Goal: Task Accomplishment & Management: Complete application form

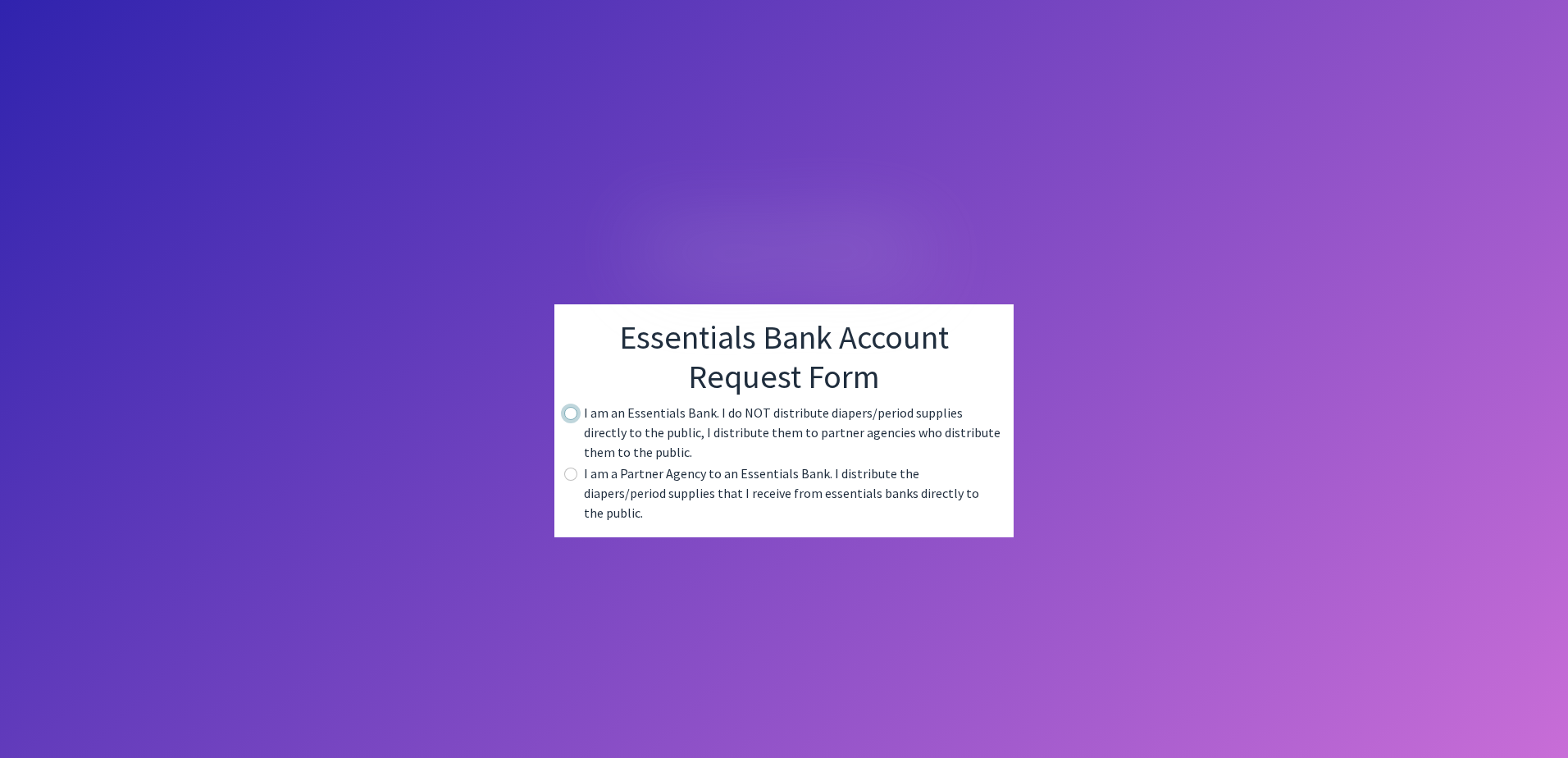
click at [569, 420] on input "radio" at bounding box center [571, 413] width 14 height 14
radio input "true"
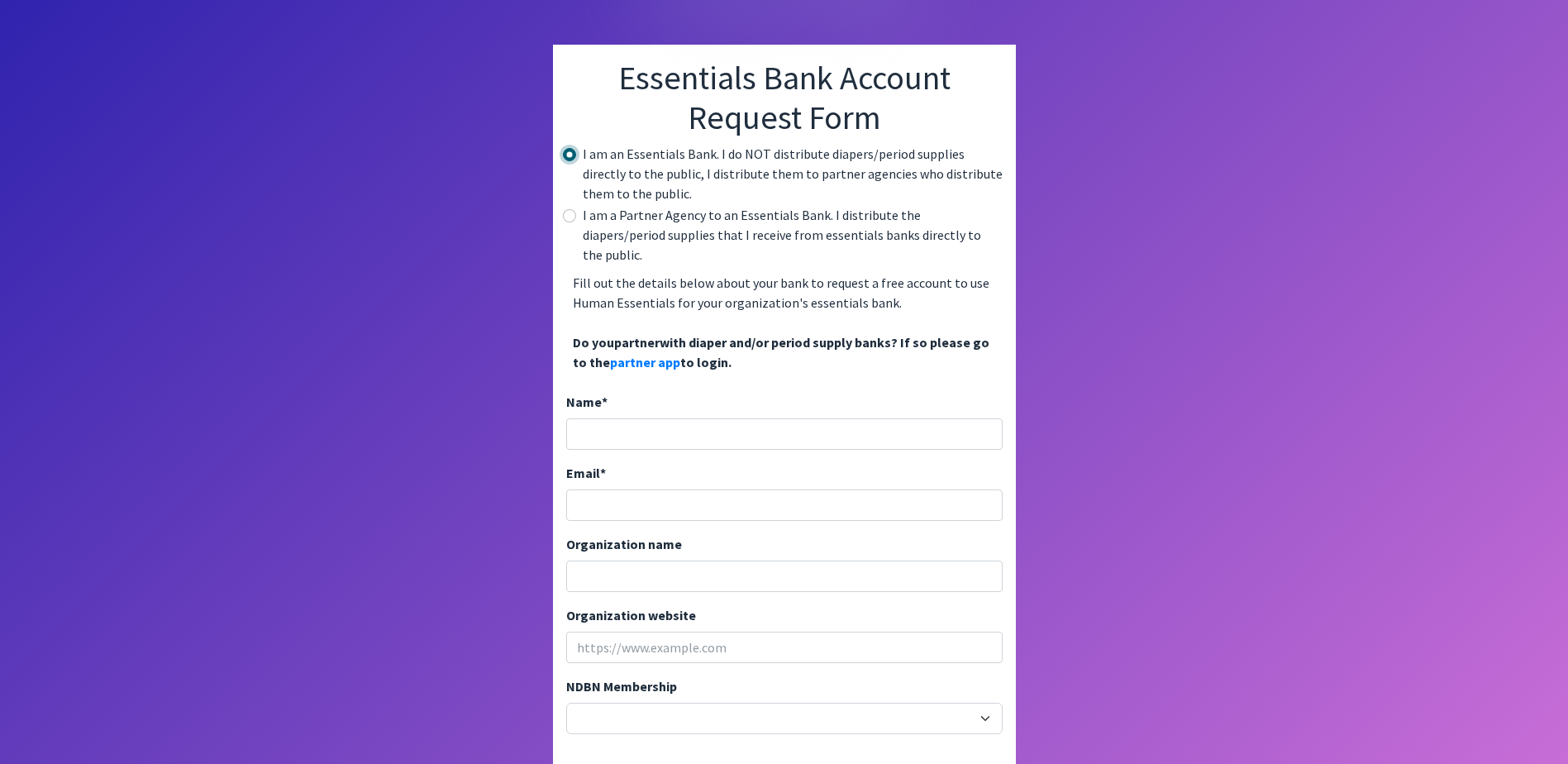
scroll to position [83, 0]
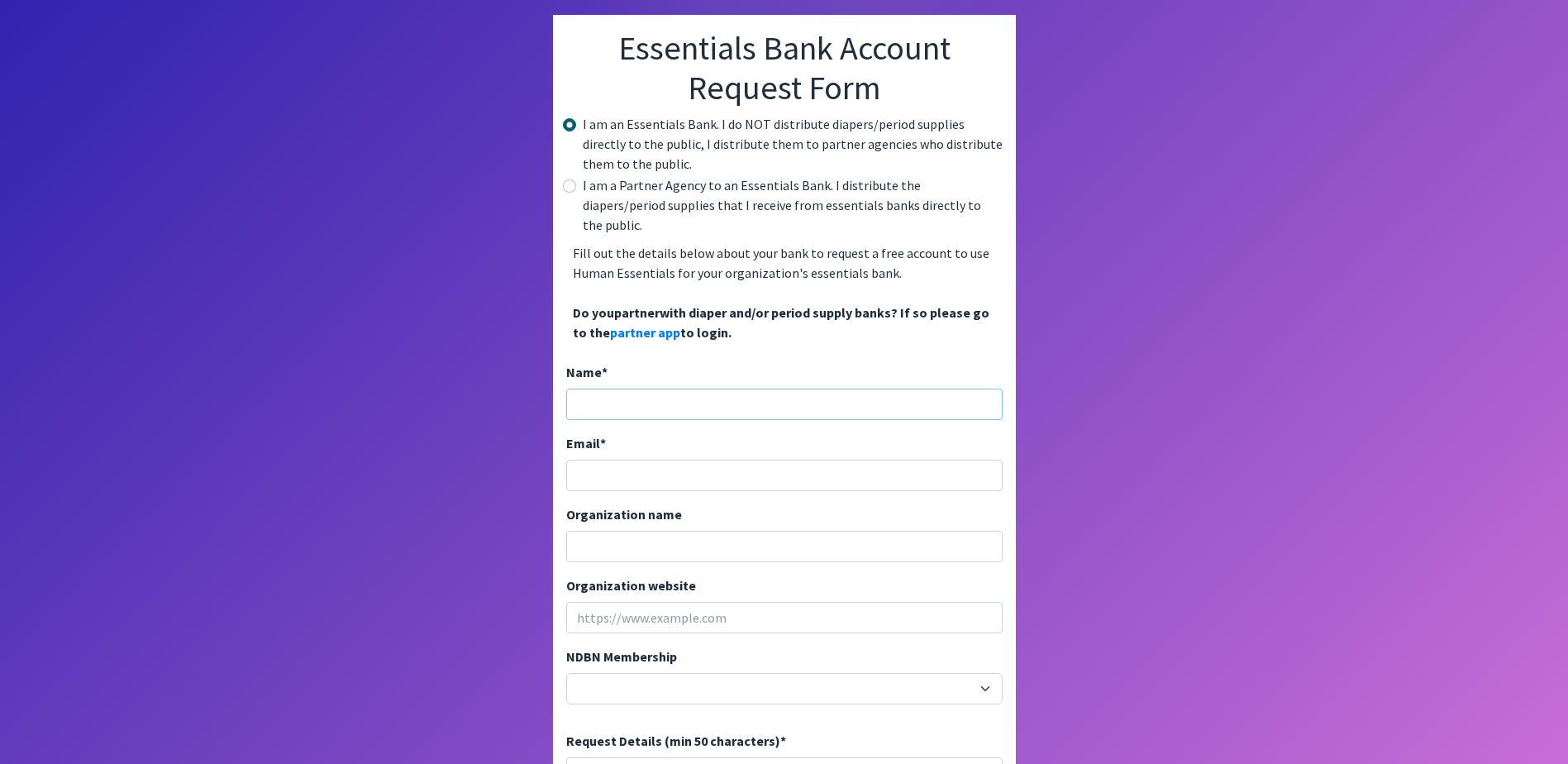
click at [616, 388] on input "Name *" at bounding box center [784, 404] width 437 height 32
type input "DIANE K REICH"
type input "[EMAIL_ADDRESS][DOMAIN_NAME]"
type input "HORRY COUNTY SCHOOLS"
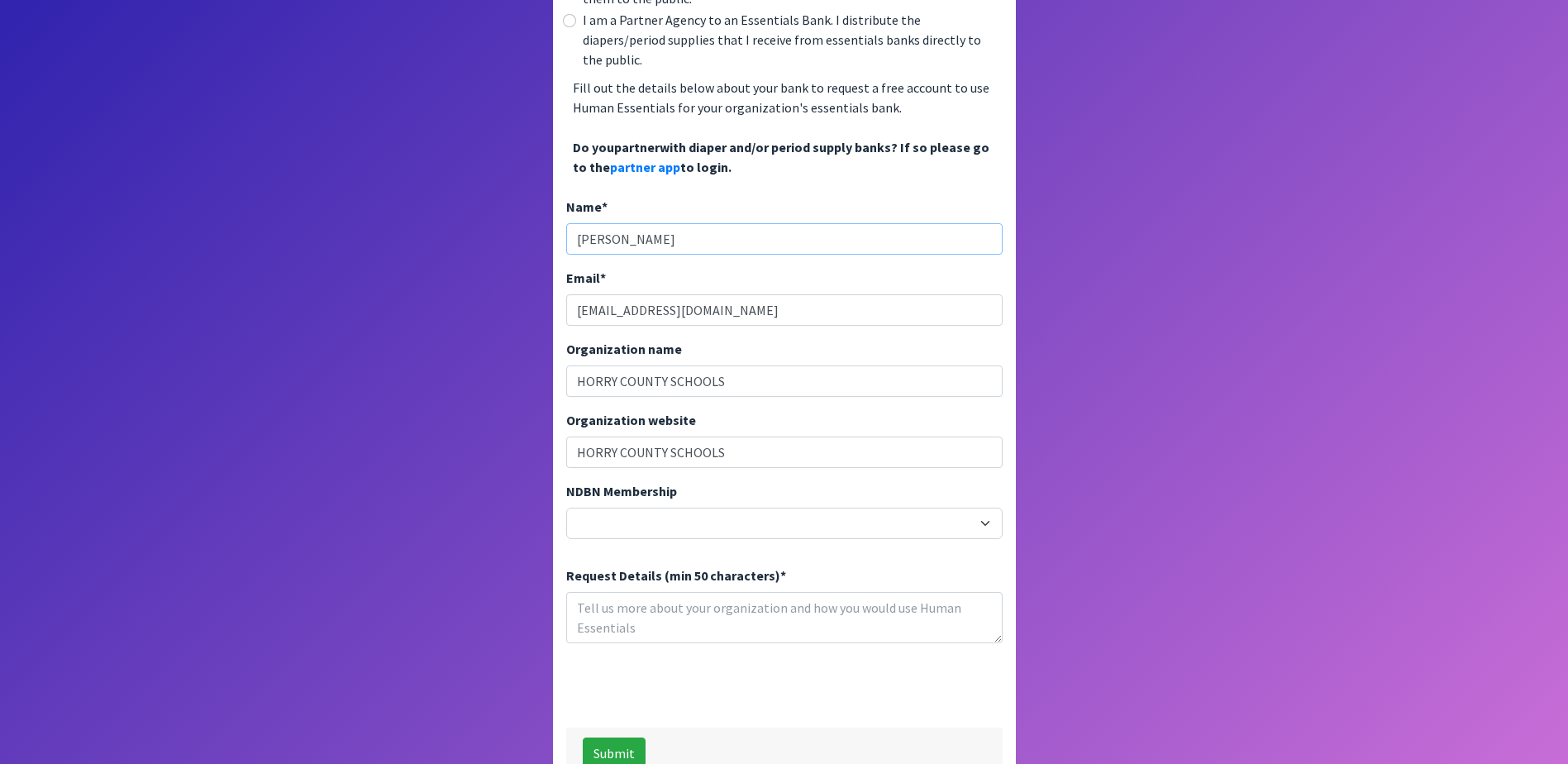
scroll to position [269, 0]
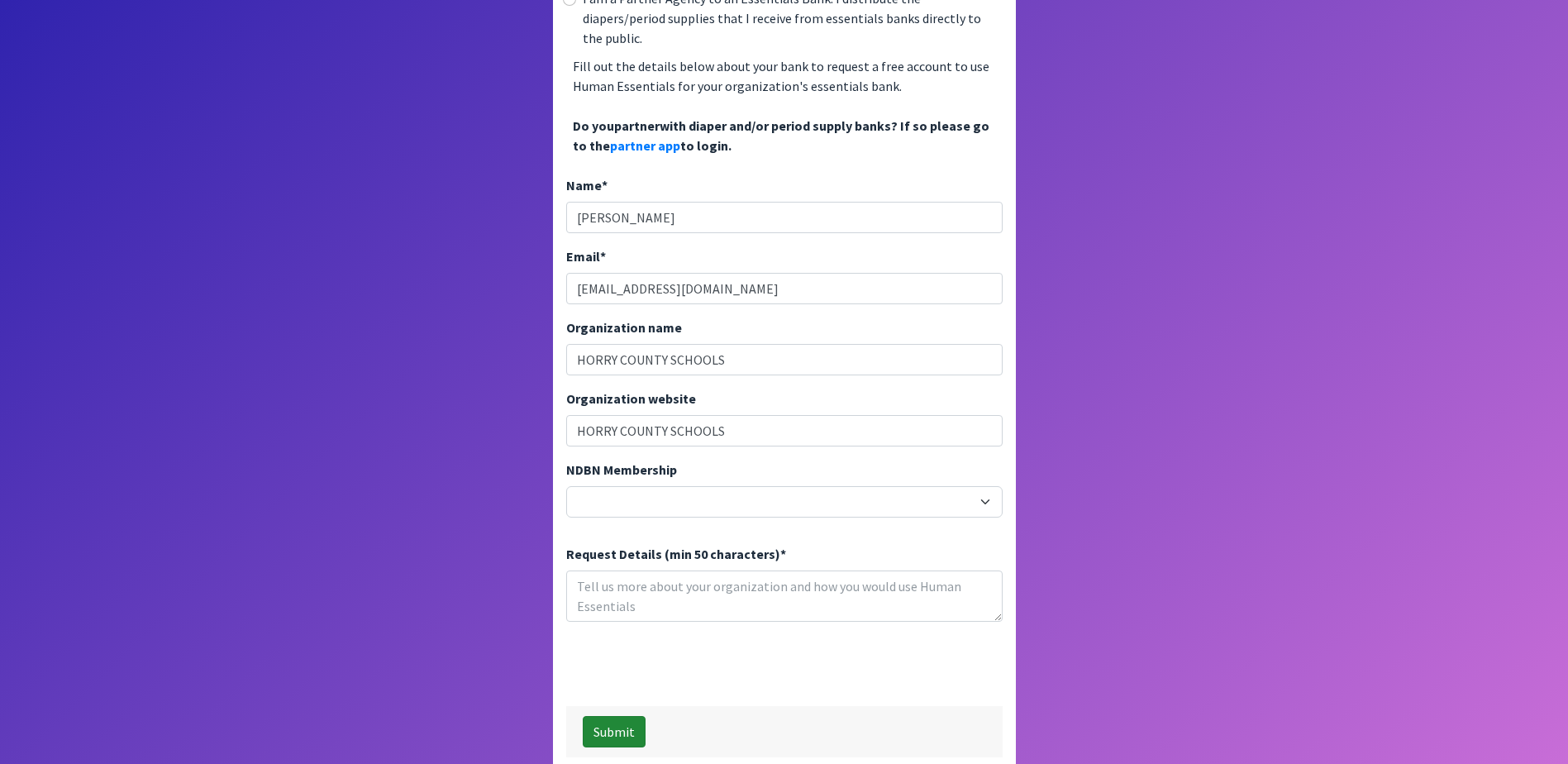
click at [605, 716] on button "Submit" at bounding box center [614, 731] width 63 height 32
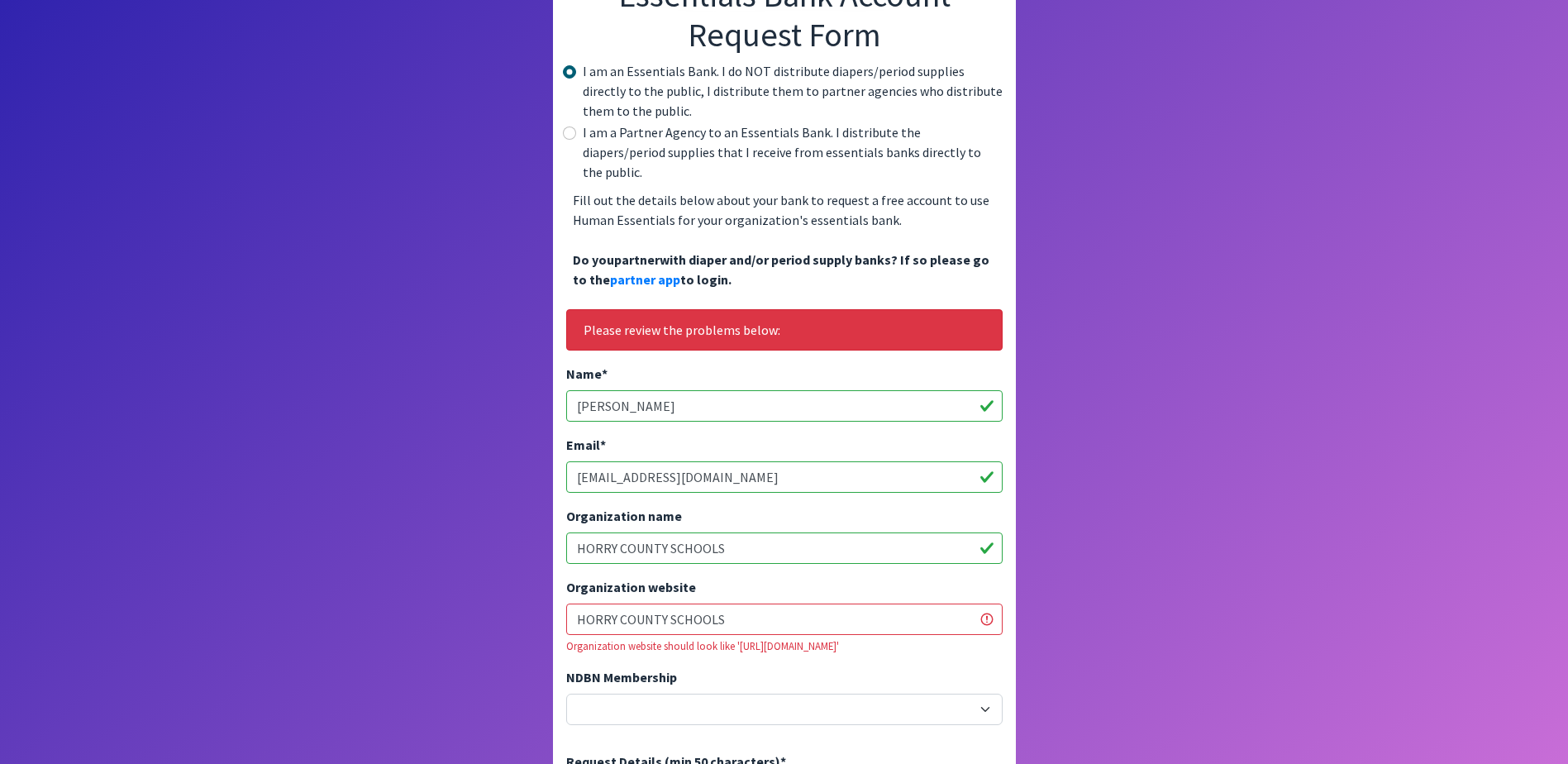
scroll to position [166, 0]
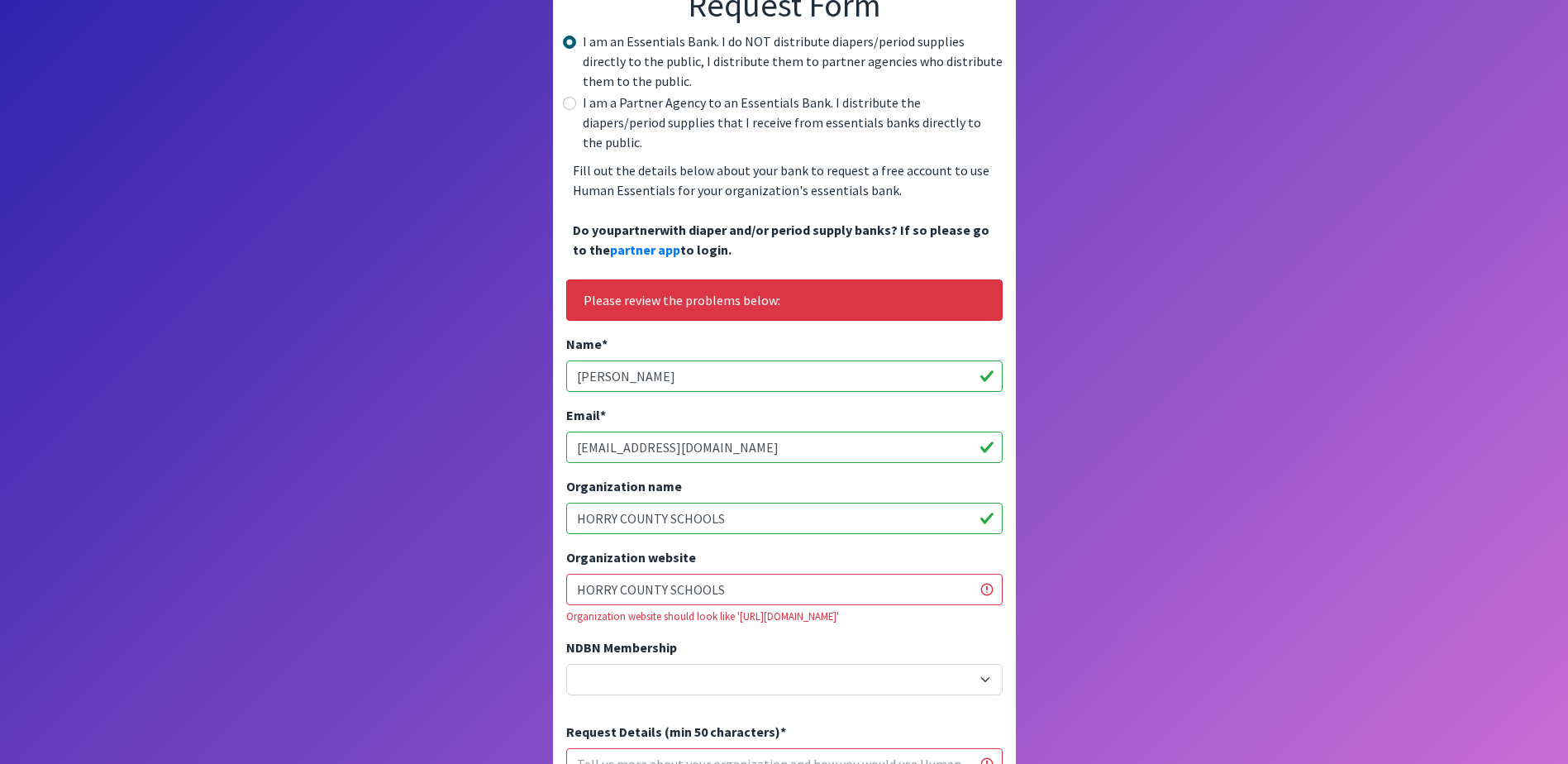
click at [744, 574] on input "HORRY COUNTY SCHOOLS" at bounding box center [784, 589] width 437 height 32
type input "H"
paste input "https://www.horrycountyschools.net/"
type input "https://www.horrycountyschools.net/"
click at [1101, 622] on body "Essentials Bank Account Request Form I am an Essentials Bank. I do NOT distribu…" at bounding box center [784, 397] width 1568 height 1126
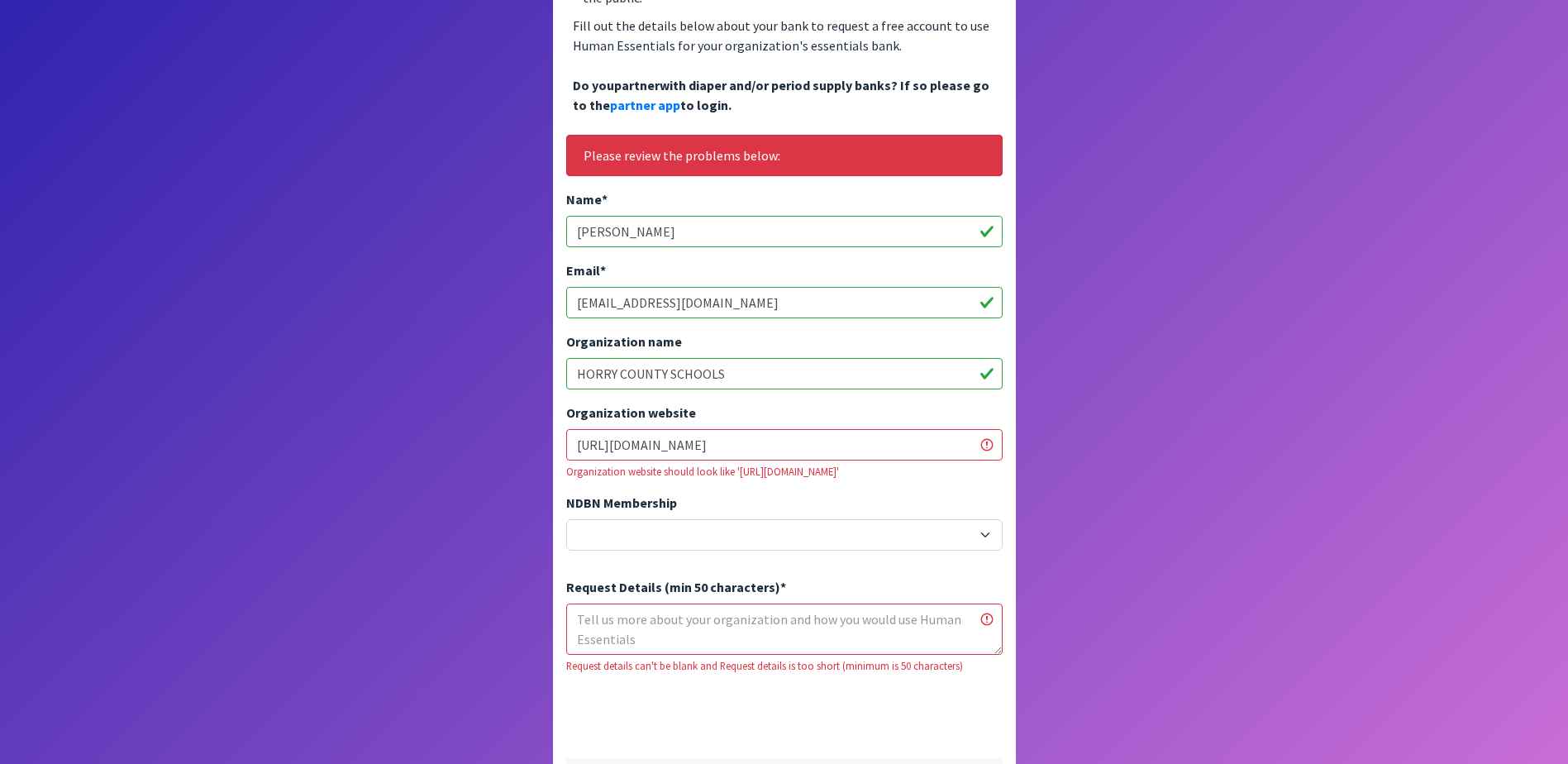
scroll to position [330, 0]
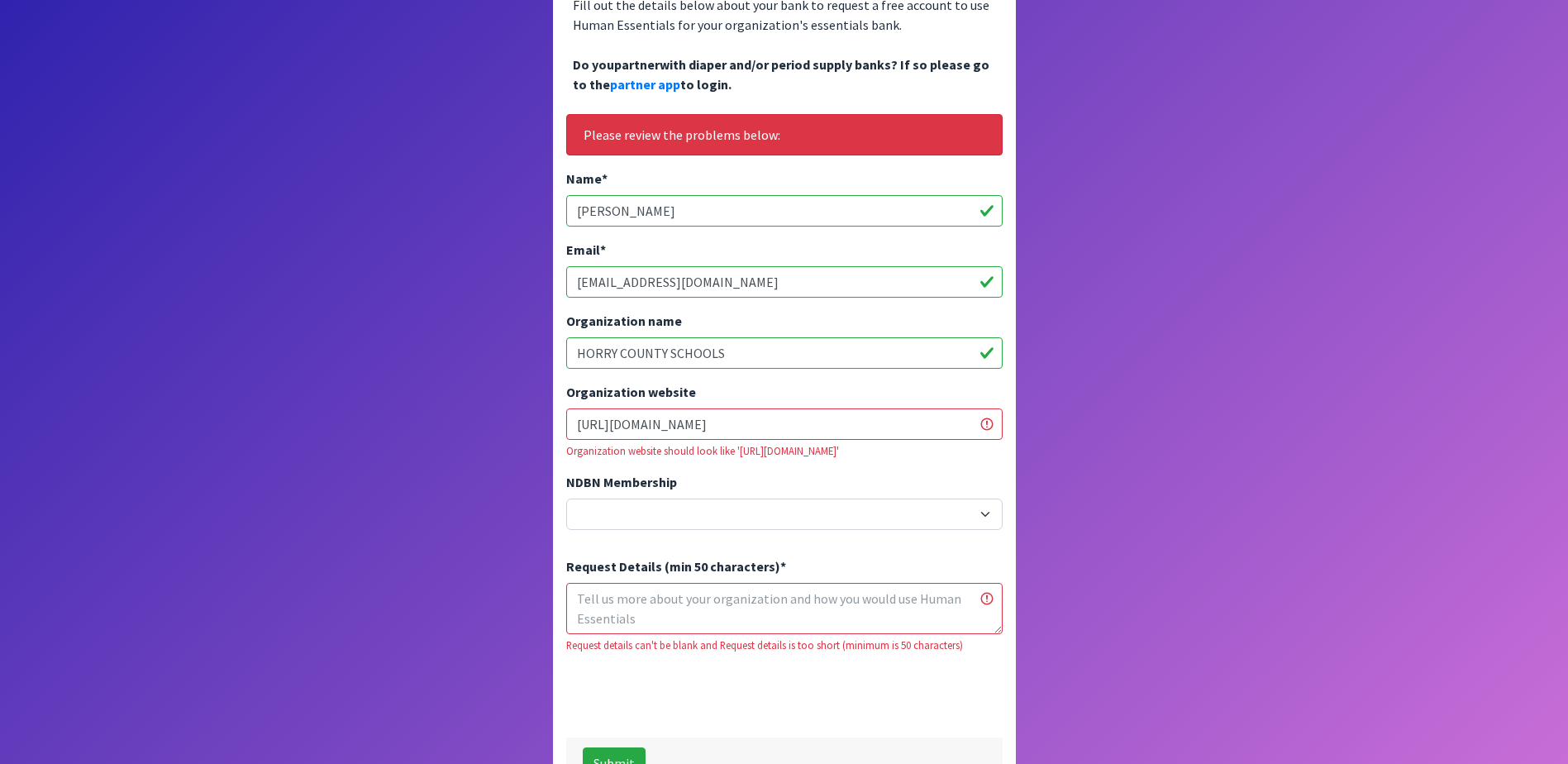
click at [655, 589] on textarea "Request Details (min 50 characters) *" at bounding box center [784, 608] width 437 height 51
drag, startPoint x: 618, startPoint y: 602, endPoint x: 626, endPoint y: 639, distance: 37.9
click at [618, 603] on textarea "I am requesting for feminine products for North Myrtle Beach High" at bounding box center [784, 608] width 437 height 51
click at [655, 601] on textarea "I am requesting for feminine products for North Myrtle Beach High" at bounding box center [784, 608] width 437 height 51
type textarea "I am requesting for feminine products for North Myrtle Beach High"
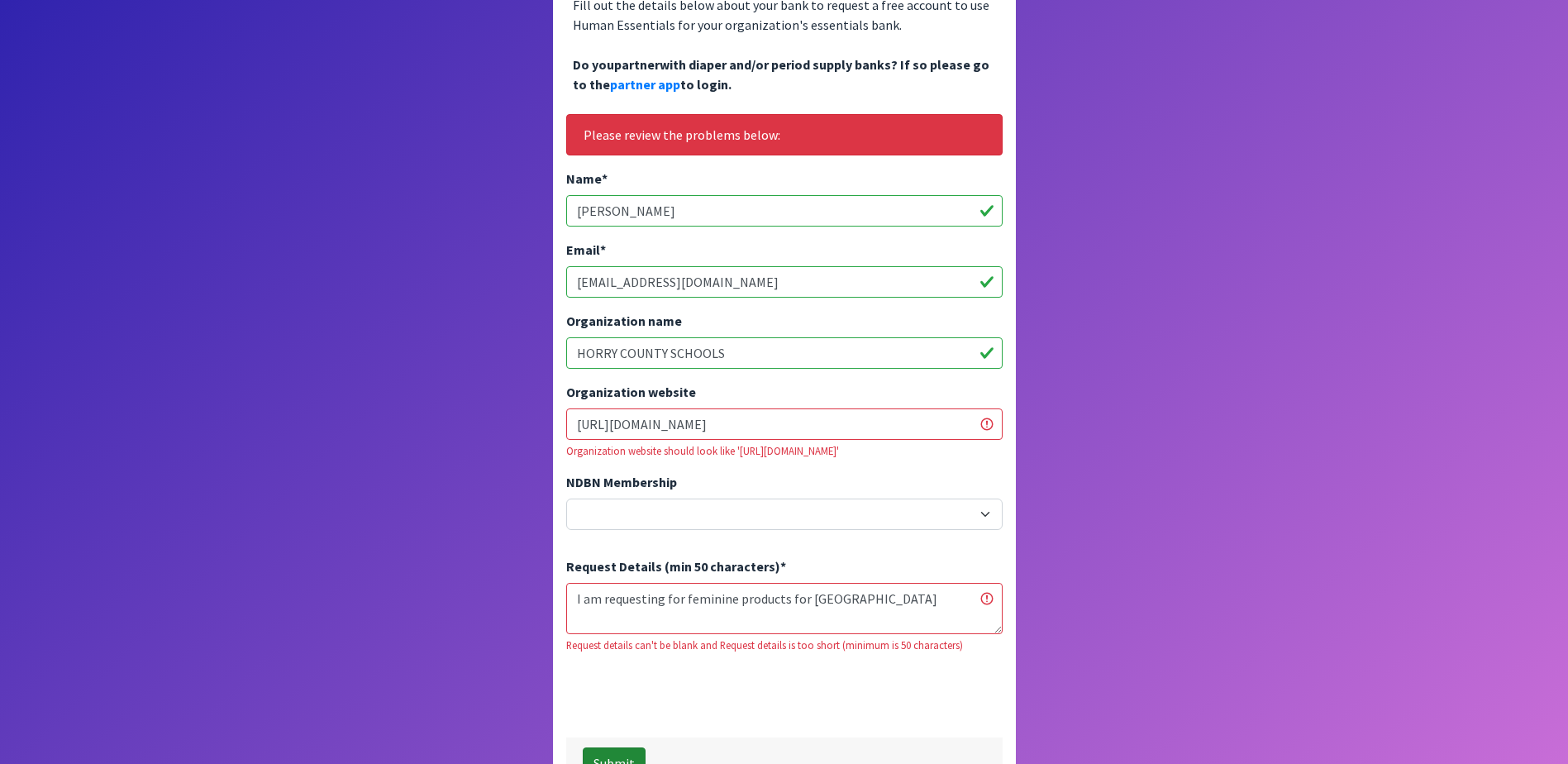
click at [630, 747] on button "Submit" at bounding box center [614, 762] width 63 height 32
